Goal: Check status: Check status

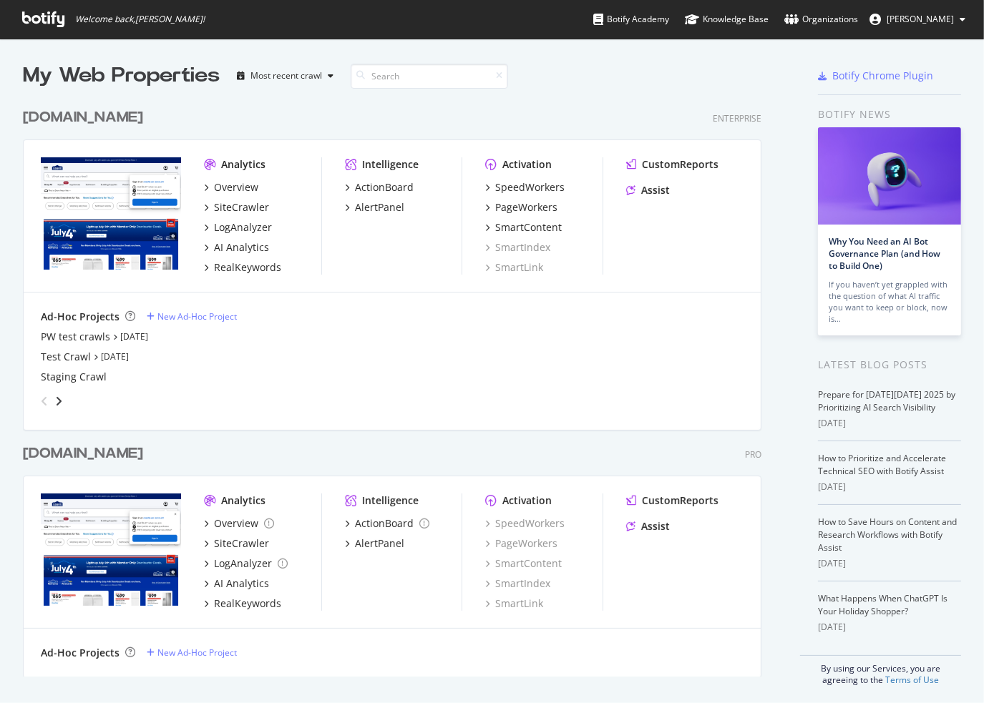
scroll to position [693, 962]
click at [94, 119] on div "[DOMAIN_NAME]" at bounding box center [83, 117] width 120 height 21
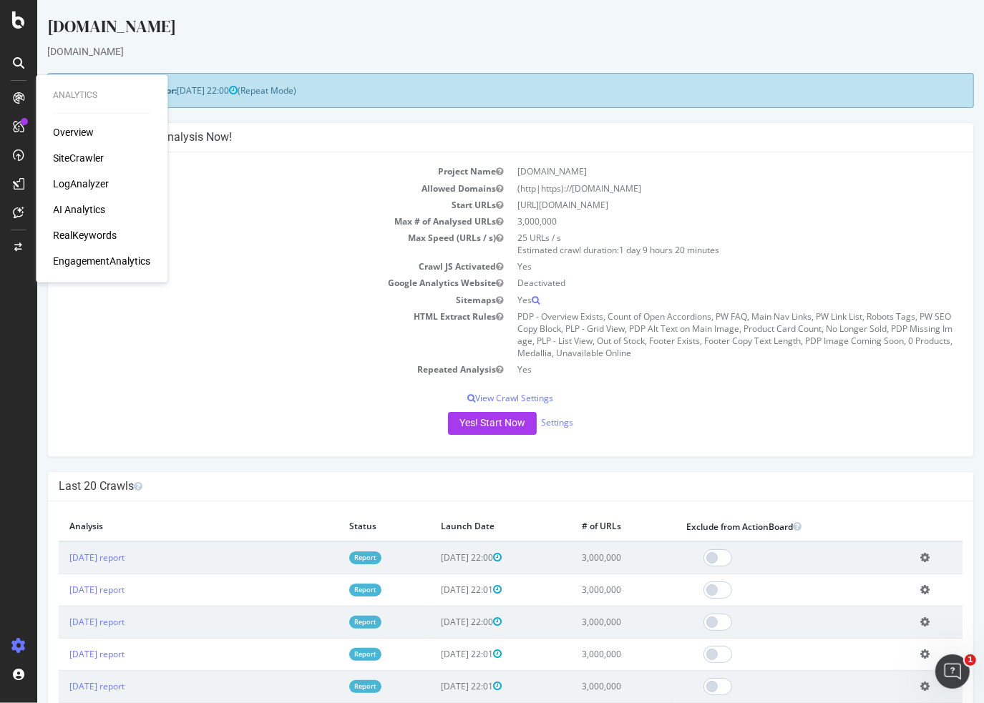
click at [83, 157] on div "SiteCrawler" at bounding box center [78, 158] width 51 height 14
